Goal: Task Accomplishment & Management: Use online tool/utility

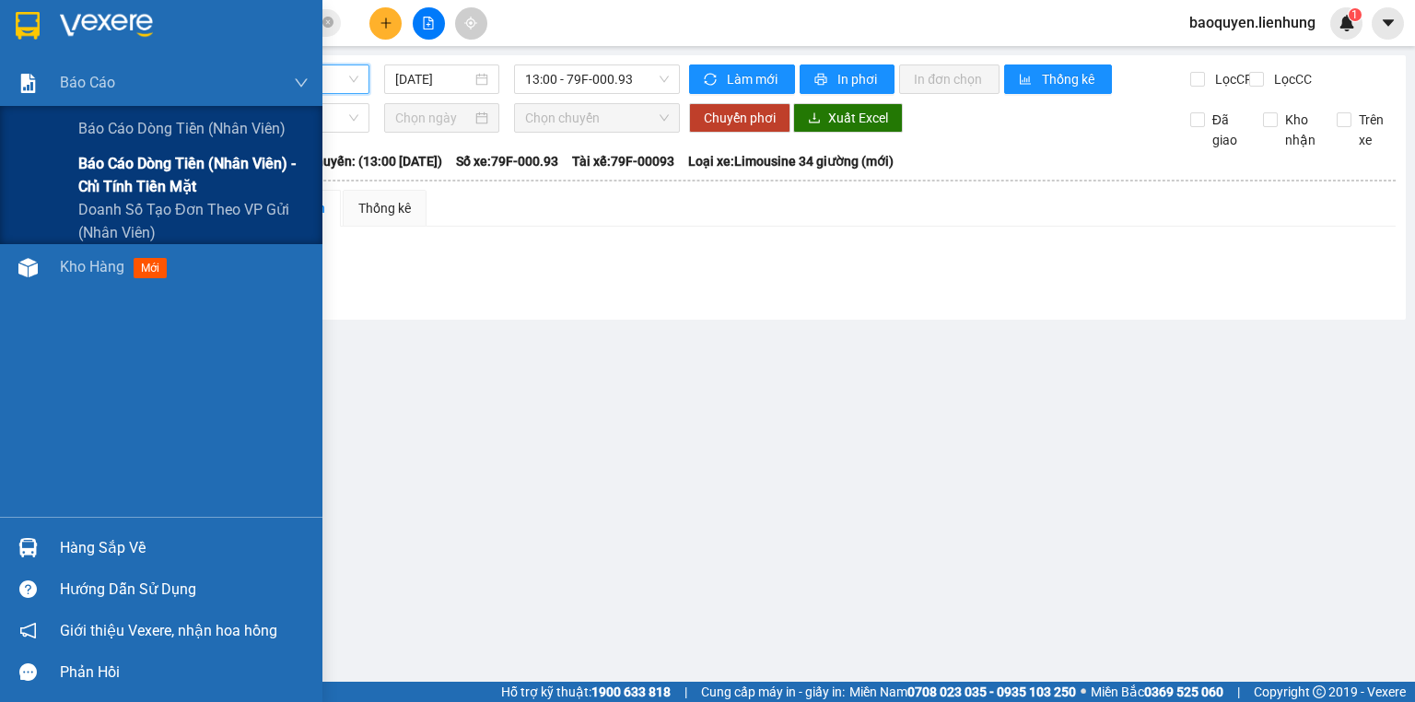
click at [150, 166] on span "Báo cáo dòng tiền (nhân viên) - chỉ tính tiền mặt" at bounding box center [193, 175] width 230 height 46
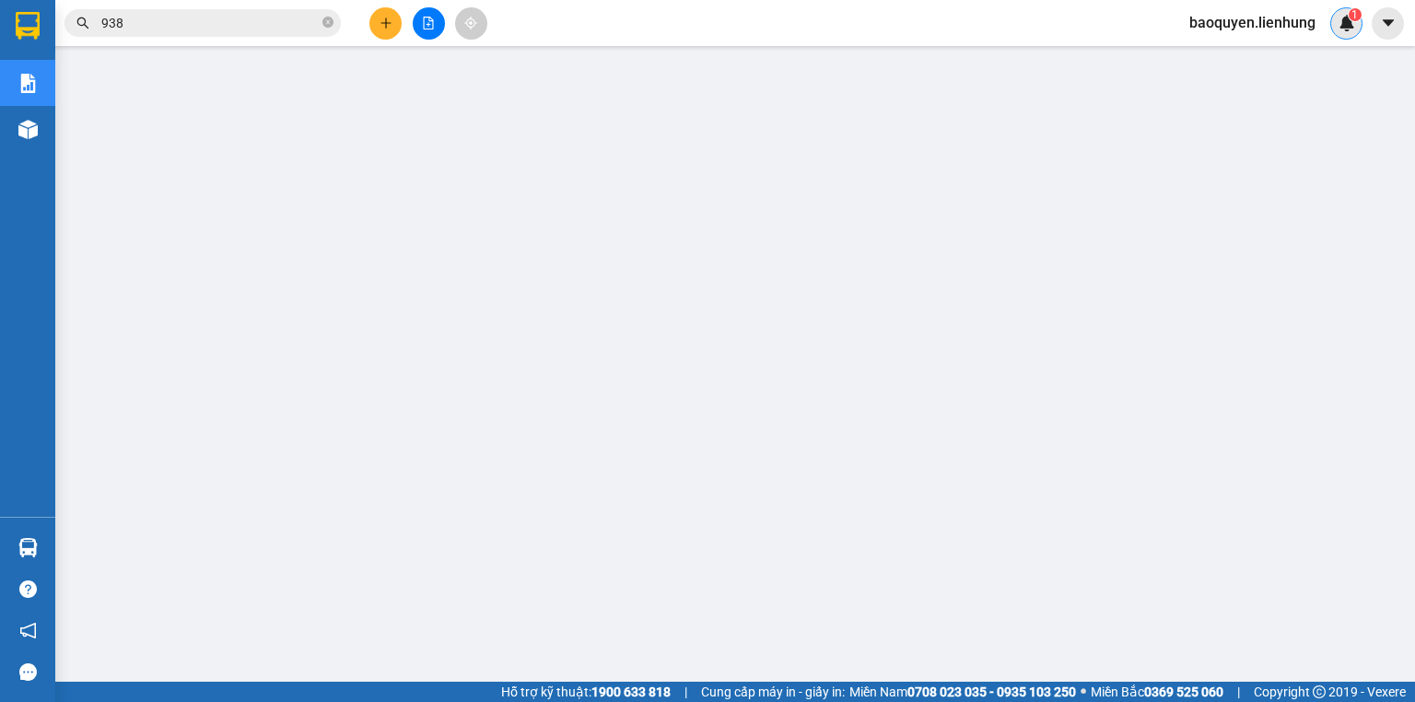
click at [1361, 27] on div "1" at bounding box center [1346, 23] width 32 height 32
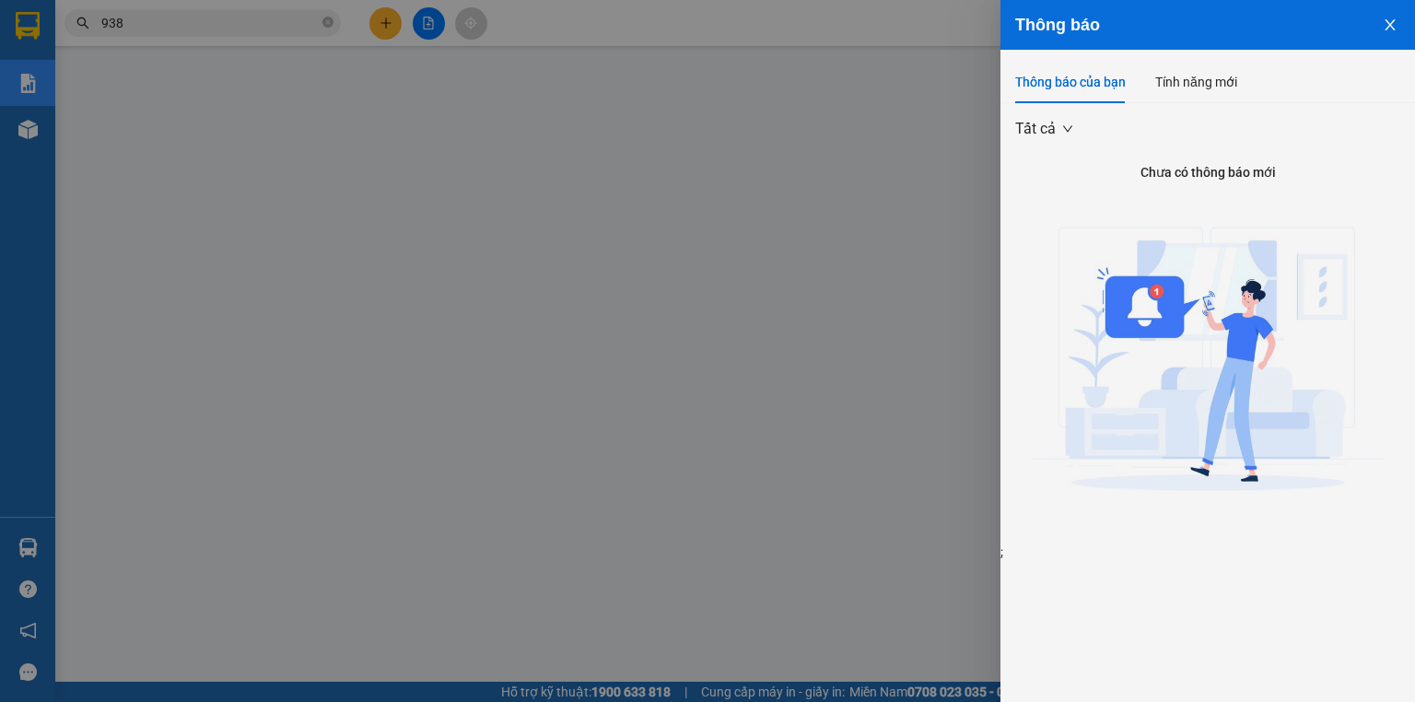
click at [1402, 34] on button "Close" at bounding box center [1390, 23] width 50 height 47
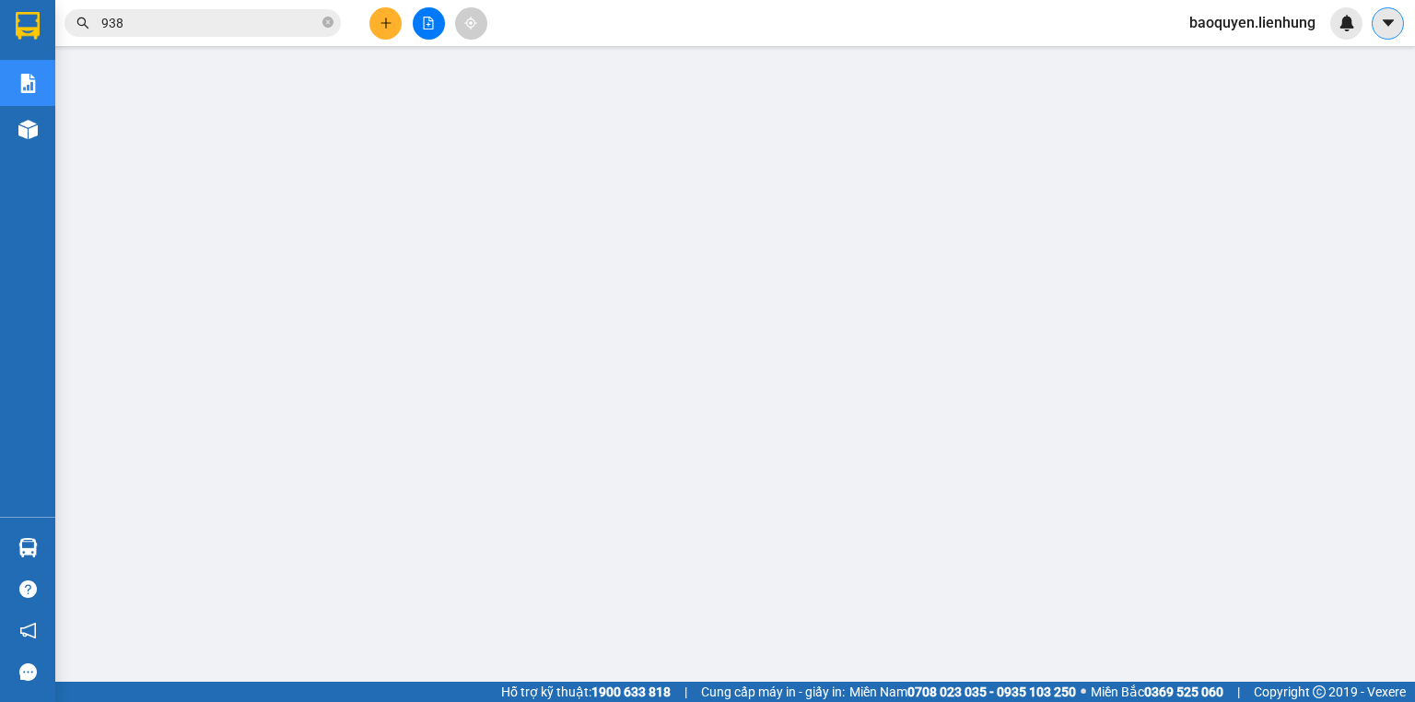
click at [1386, 20] on icon "caret-down" at bounding box center [1387, 22] width 11 height 6
click at [1234, 32] on span "baoquyen.lienhung" at bounding box center [1253, 22] width 156 height 23
click at [1234, 59] on span "Đăng xuất" at bounding box center [1260, 57] width 118 height 20
